Goal: Task Accomplishment & Management: Manage account settings

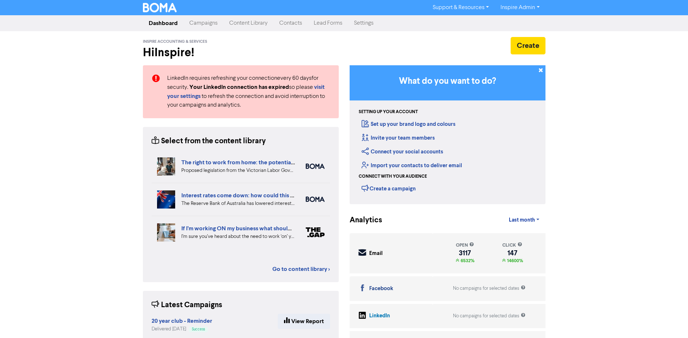
click at [293, 24] on link "Contacts" at bounding box center [290, 23] width 34 height 15
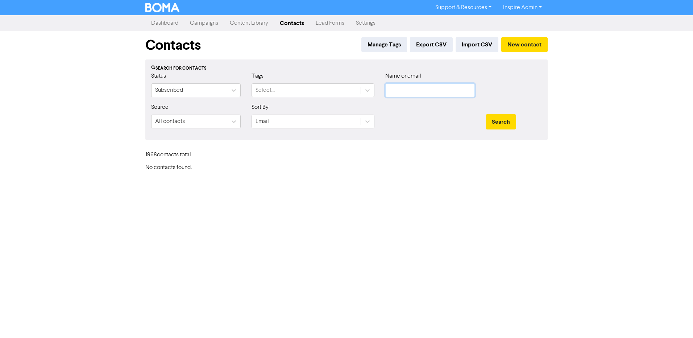
type input "[EMAIL_ADDRESS][DOMAIN_NAME]"
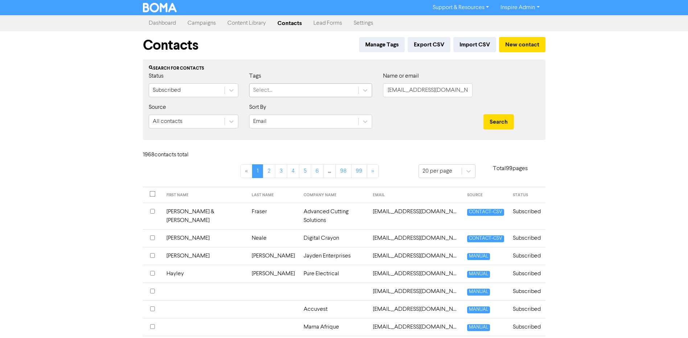
click at [279, 88] on div "Select..." at bounding box center [303, 90] width 109 height 13
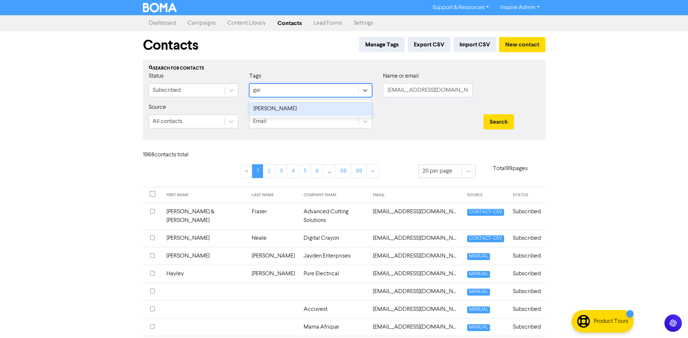
type input "[PERSON_NAME]"
click at [276, 107] on div "[PERSON_NAME]" at bounding box center [310, 109] width 123 height 15
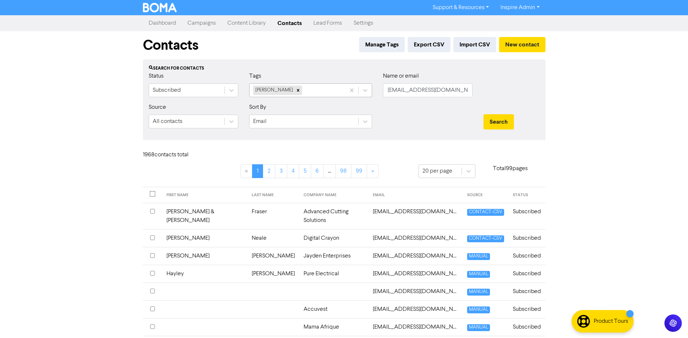
click at [326, 92] on div "[PERSON_NAME]" at bounding box center [297, 90] width 96 height 13
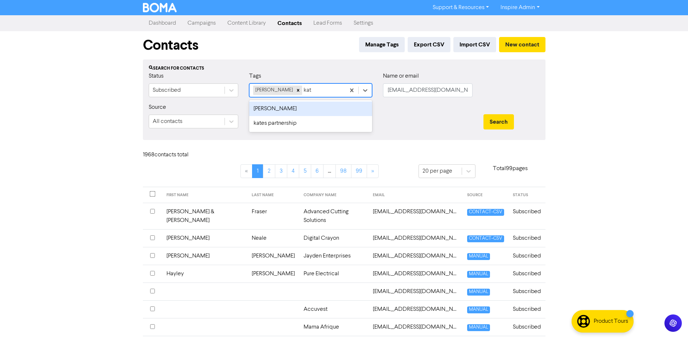
type input "[PERSON_NAME]"
click at [323, 107] on div "[PERSON_NAME]" at bounding box center [310, 109] width 123 height 15
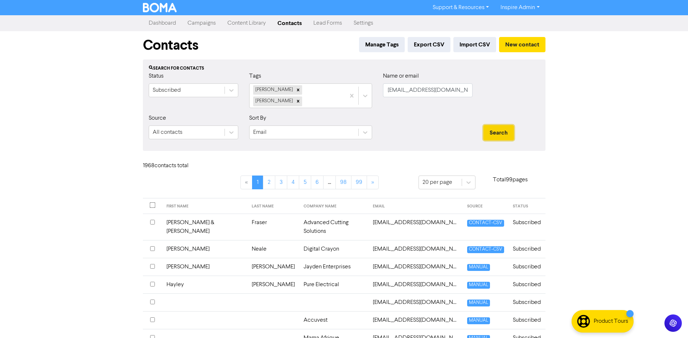
click at [503, 125] on button "Search" at bounding box center [498, 132] width 30 height 15
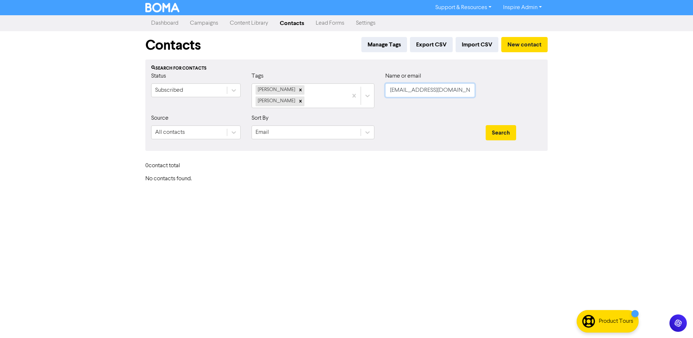
scroll to position [0, 18]
drag, startPoint x: 392, startPoint y: 91, endPoint x: 487, endPoint y: 97, distance: 95.5
click at [487, 97] on body "Support & Resources Video Tutorials FAQ & Guides Marketing Education Inspire Ad…" at bounding box center [346, 169] width 693 height 338
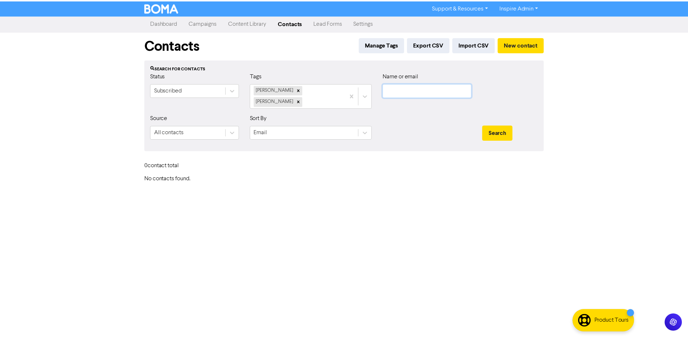
scroll to position [0, 0]
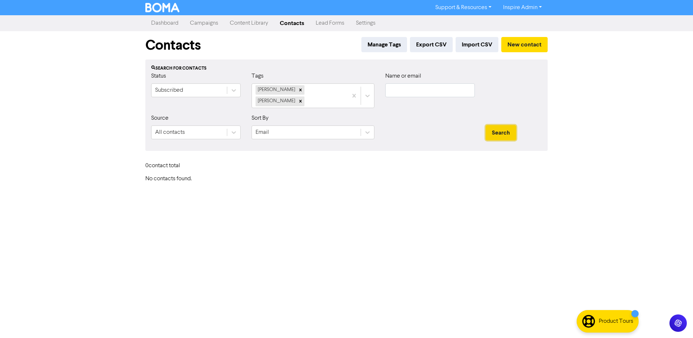
click at [503, 125] on button "Search" at bounding box center [501, 132] width 30 height 15
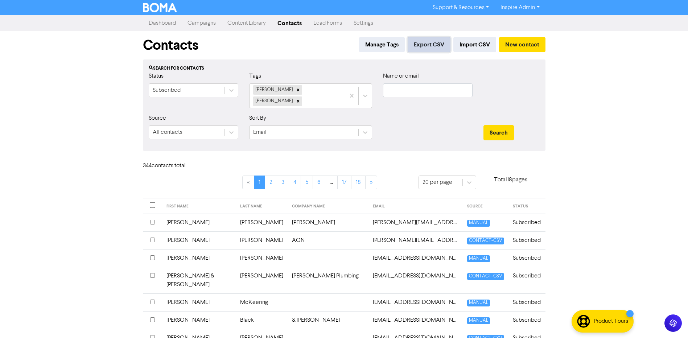
click at [438, 46] on button "Export CSV" at bounding box center [429, 44] width 43 height 15
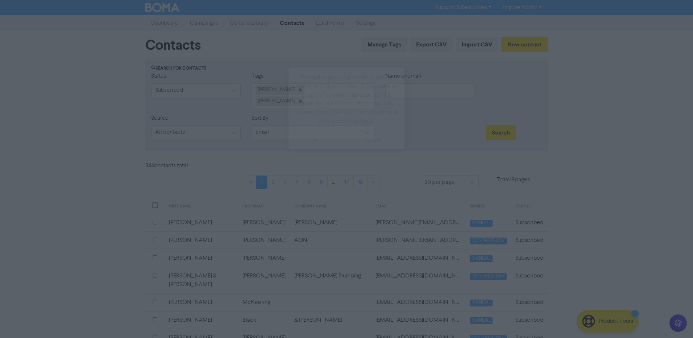
click at [319, 139] on button "ok" at bounding box center [316, 140] width 54 height 18
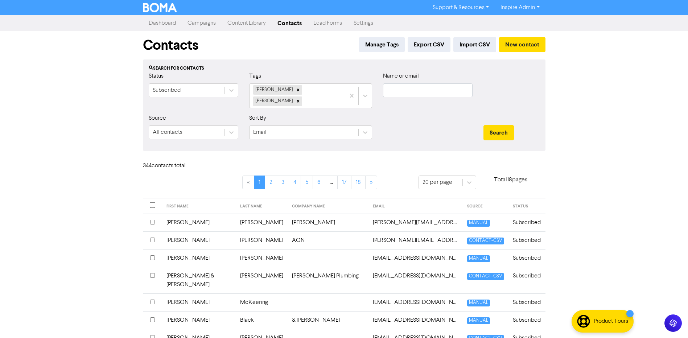
click at [208, 22] on link "Campaigns" at bounding box center [202, 23] width 40 height 15
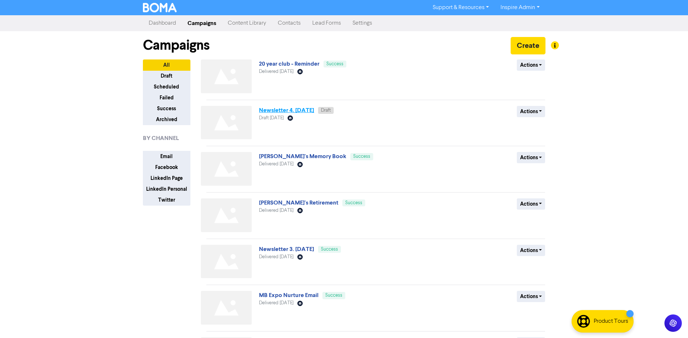
click at [308, 110] on link "Newsletter 4. [DATE]" at bounding box center [286, 110] width 55 height 7
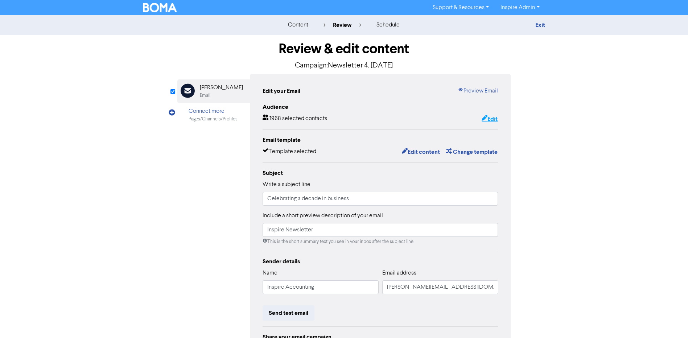
click at [493, 121] on button "Edit" at bounding box center [489, 118] width 17 height 9
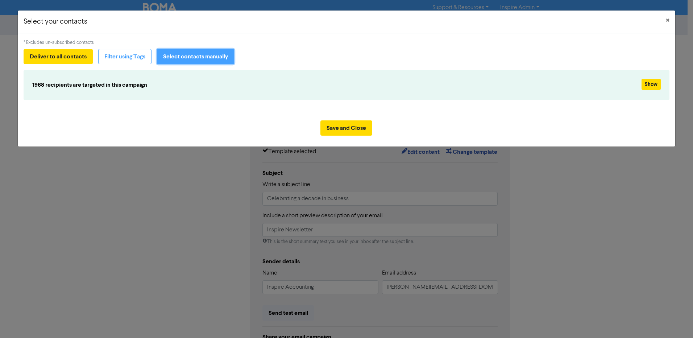
click at [187, 59] on button "Select contacts manually" at bounding box center [195, 56] width 77 height 15
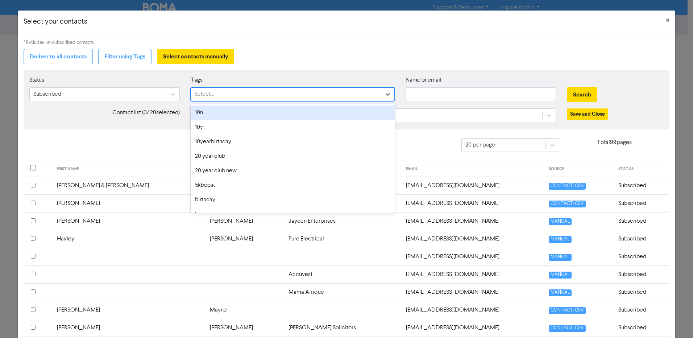
click at [207, 95] on div "Select..." at bounding box center [204, 94] width 19 height 9
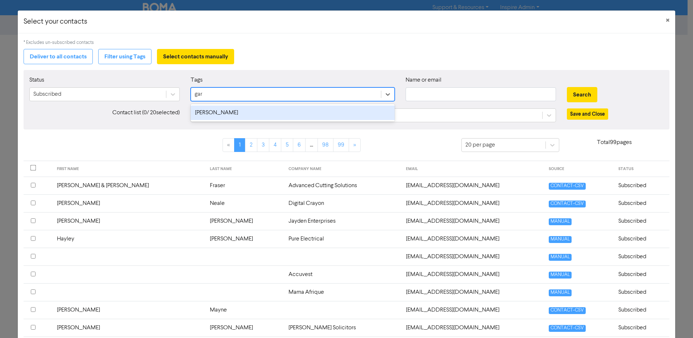
type input "[PERSON_NAME]"
click at [199, 117] on div "[PERSON_NAME]" at bounding box center [293, 113] width 204 height 15
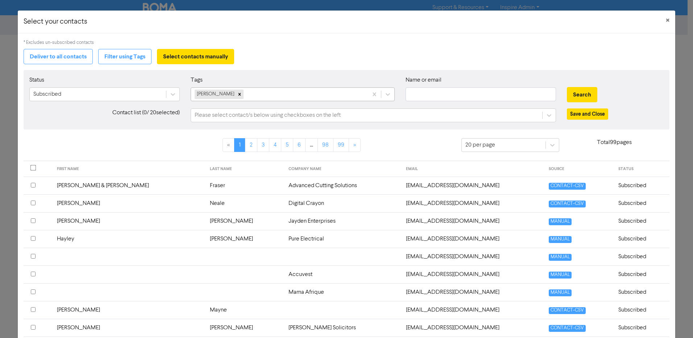
click at [229, 93] on div "[PERSON_NAME]" at bounding box center [279, 94] width 177 height 13
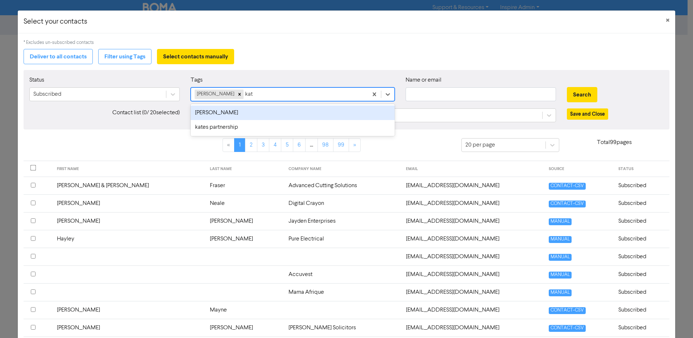
type input "[PERSON_NAME]"
click at [214, 114] on div "[PERSON_NAME]" at bounding box center [293, 113] width 204 height 15
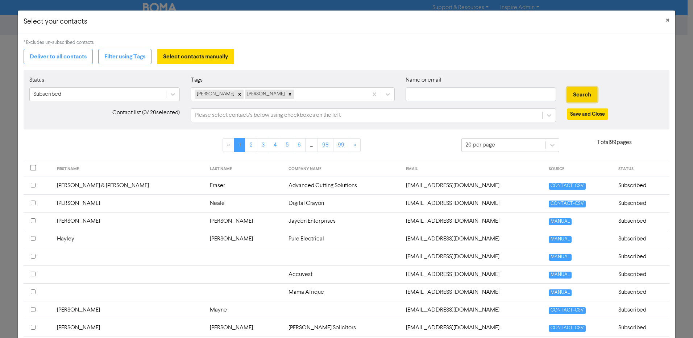
click at [572, 95] on button "Search" at bounding box center [582, 94] width 30 height 15
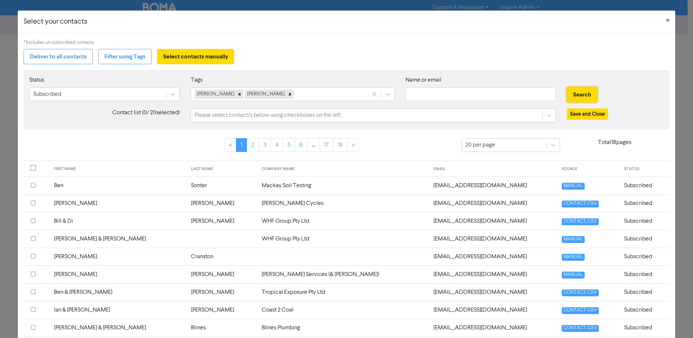
scroll to position [73, 0]
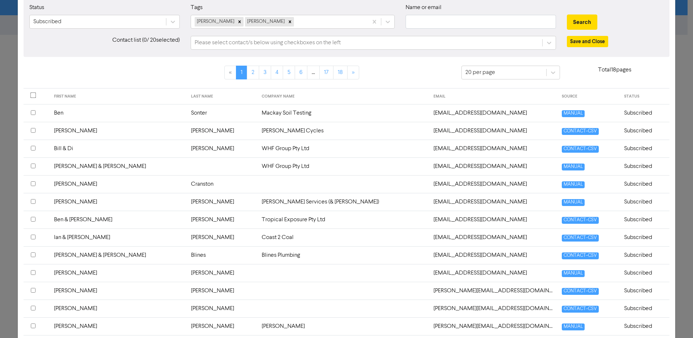
click at [34, 166] on input "checkbox" at bounding box center [33, 166] width 5 height 5
click at [33, 163] on div at bounding box center [37, 166] width 12 height 9
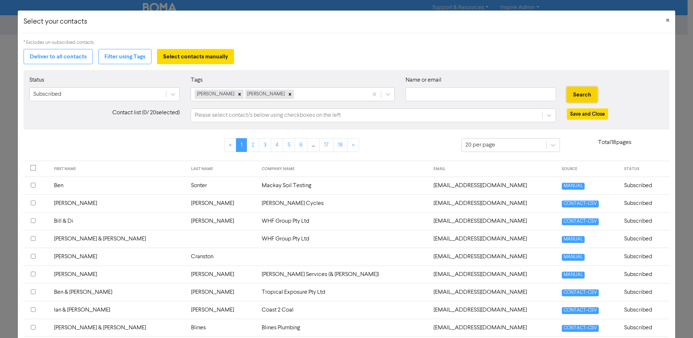
click at [584, 94] on button "Search" at bounding box center [582, 94] width 30 height 15
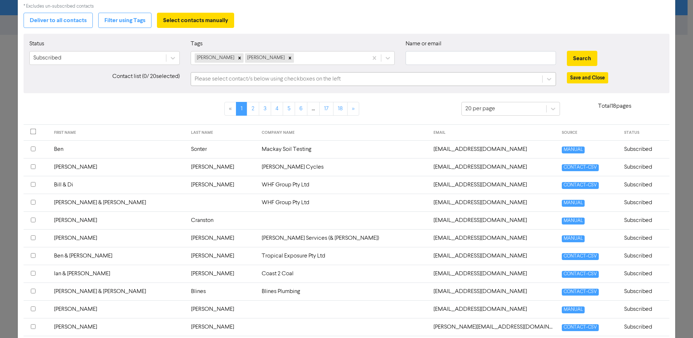
click at [223, 80] on div "Please select contact/s below using checkboxes on the left" at bounding box center [268, 79] width 146 height 9
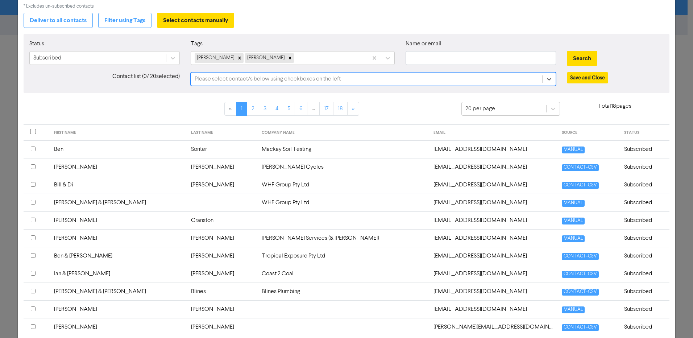
click at [223, 80] on div "Please select contact/s below using checkboxes on the left" at bounding box center [268, 79] width 146 height 9
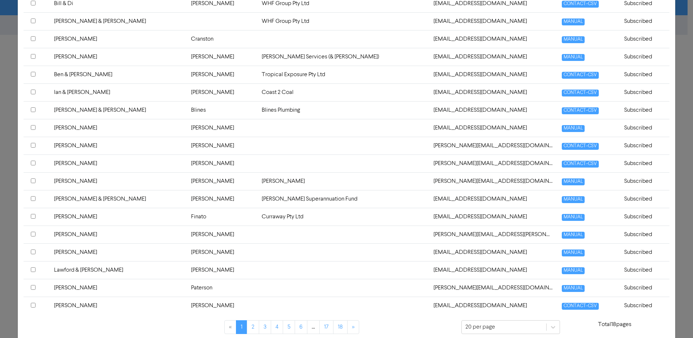
scroll to position [0, 0]
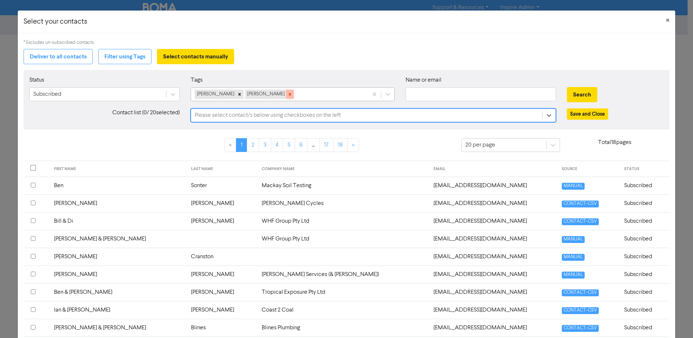
click at [286, 95] on div at bounding box center [290, 94] width 8 height 9
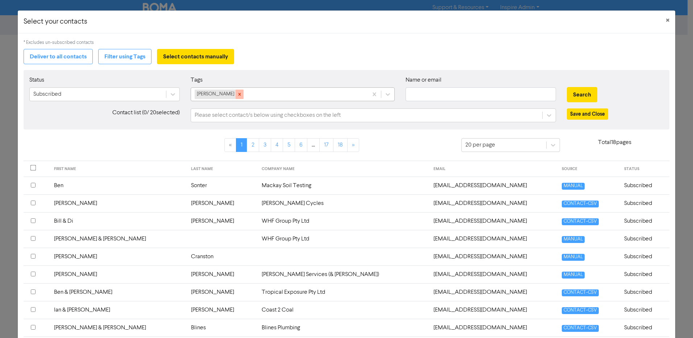
click at [239, 94] on icon at bounding box center [240, 94] width 3 height 3
click at [249, 94] on div "Select..." at bounding box center [286, 94] width 190 height 13
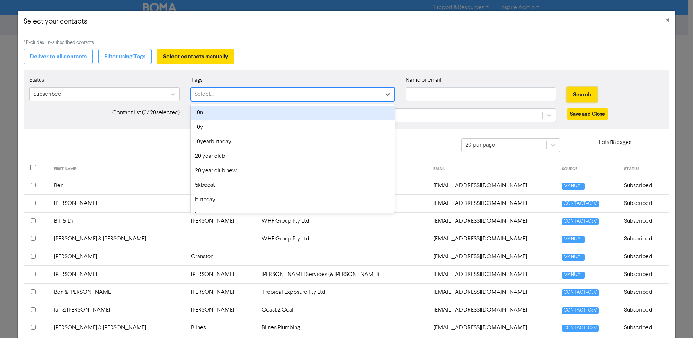
drag, startPoint x: 579, startPoint y: 96, endPoint x: 543, endPoint y: 104, distance: 37.3
click at [579, 96] on button "Search" at bounding box center [582, 94] width 30 height 15
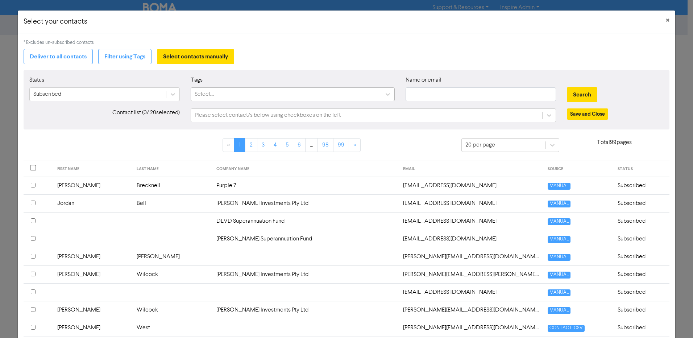
click at [212, 93] on div "Select..." at bounding box center [204, 94] width 19 height 9
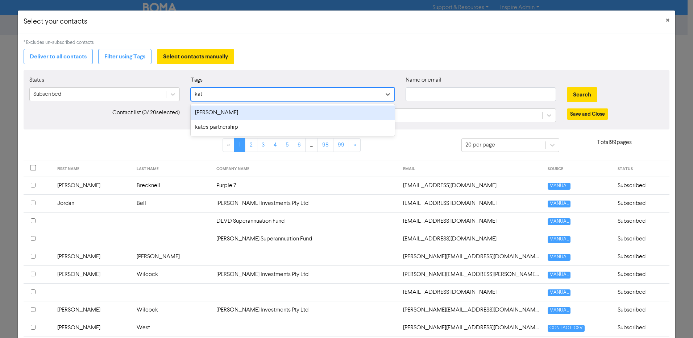
type input "[PERSON_NAME]"
click at [205, 115] on div "[PERSON_NAME]" at bounding box center [293, 113] width 204 height 15
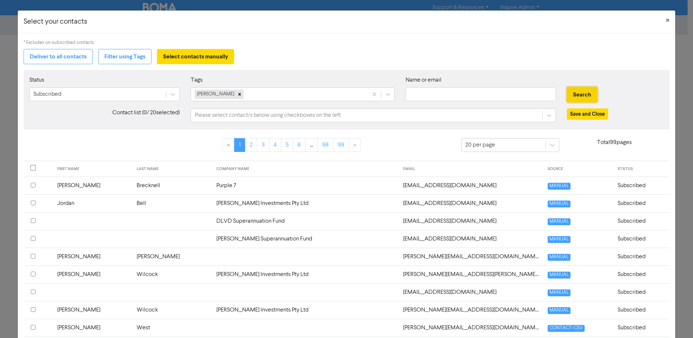
click at [573, 95] on button "Search" at bounding box center [582, 94] width 30 height 15
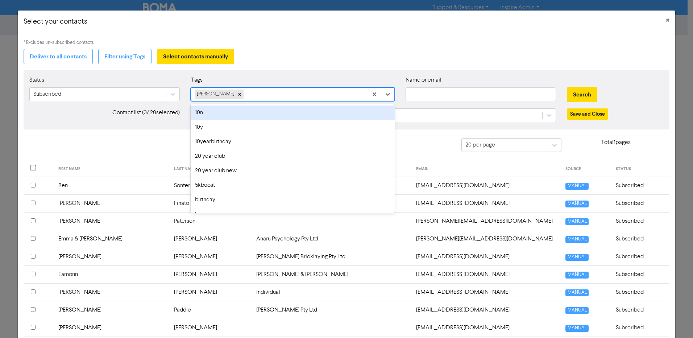
click at [230, 93] on div "[PERSON_NAME]" at bounding box center [279, 94] width 177 height 13
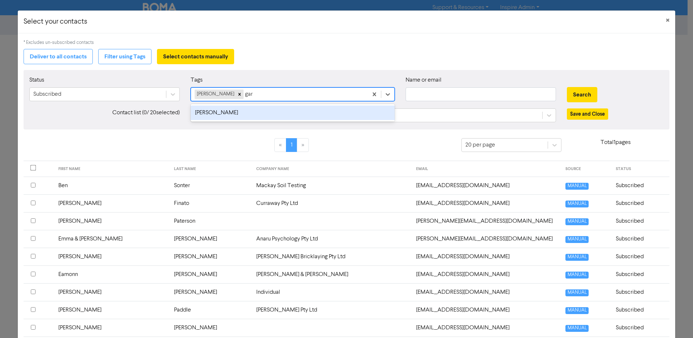
type input "[PERSON_NAME]"
click at [223, 111] on div "[PERSON_NAME]" at bounding box center [293, 113] width 204 height 15
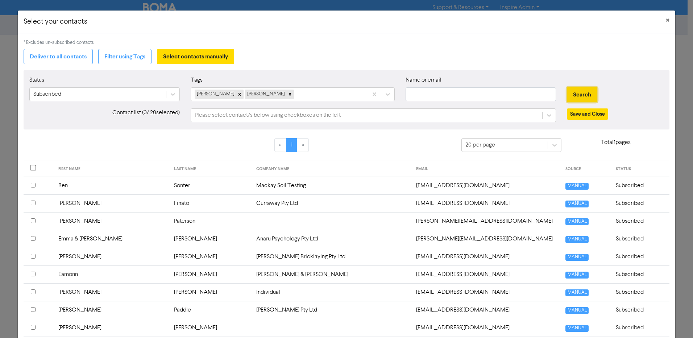
click at [581, 95] on button "Search" at bounding box center [582, 94] width 30 height 15
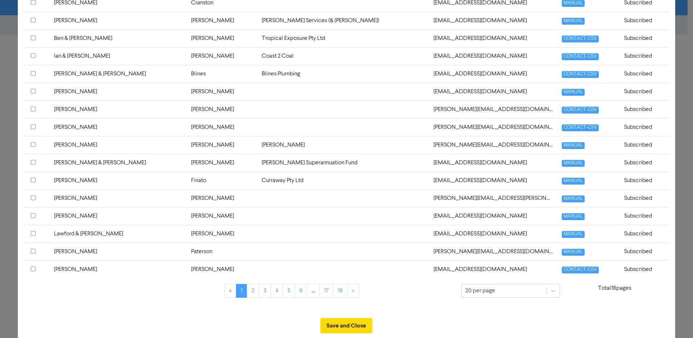
scroll to position [73, 0]
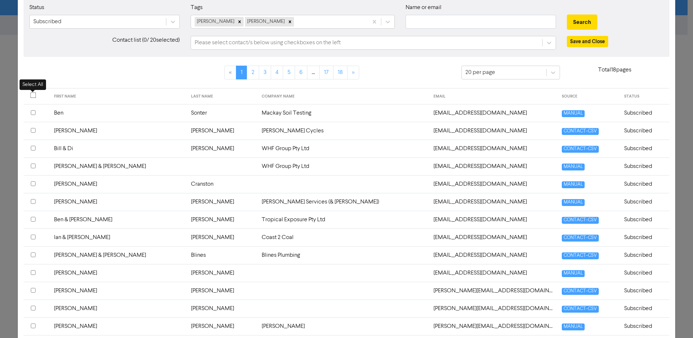
click at [31, 95] on input "checkbox" at bounding box center [33, 95] width 6 height 6
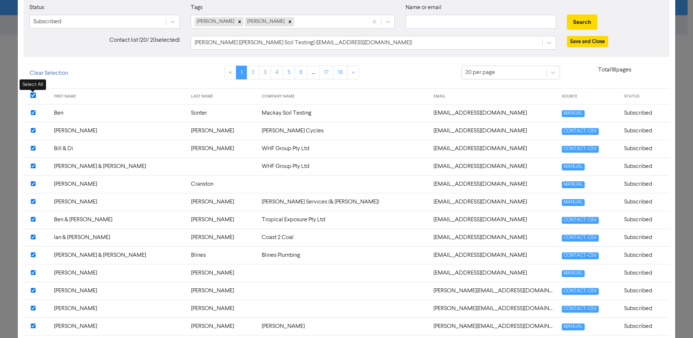
click at [32, 96] on input "checkbox" at bounding box center [33, 95] width 6 height 6
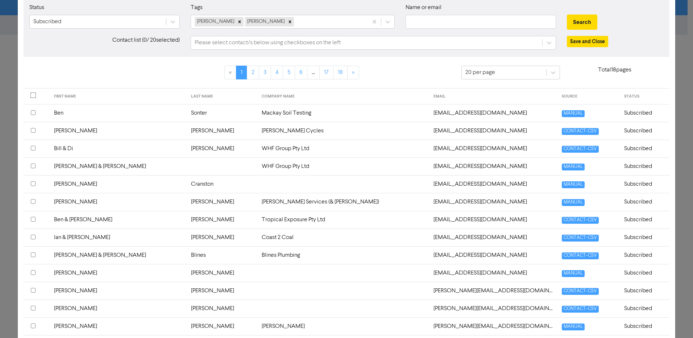
scroll to position [0, 0]
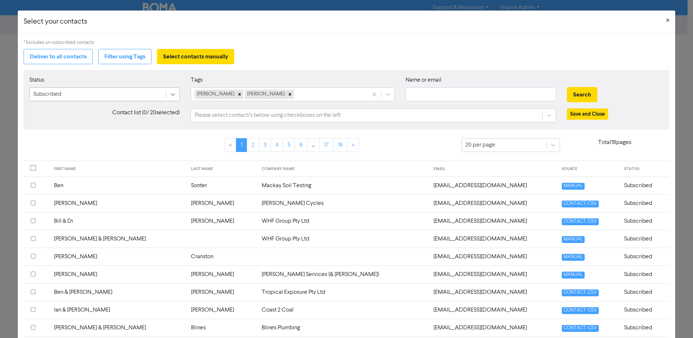
click at [169, 95] on icon at bounding box center [172, 94] width 7 height 7
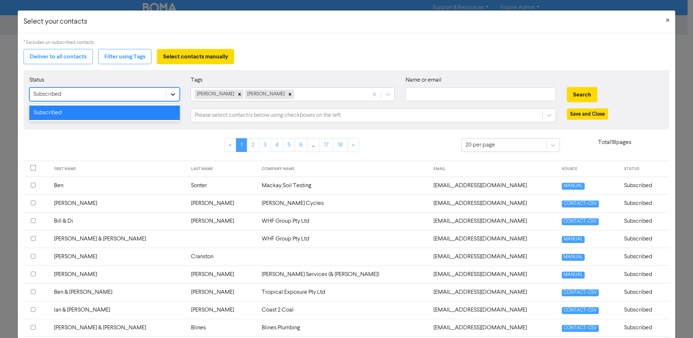
click at [171, 91] on icon at bounding box center [172, 94] width 7 height 7
